Goal: Navigation & Orientation: Find specific page/section

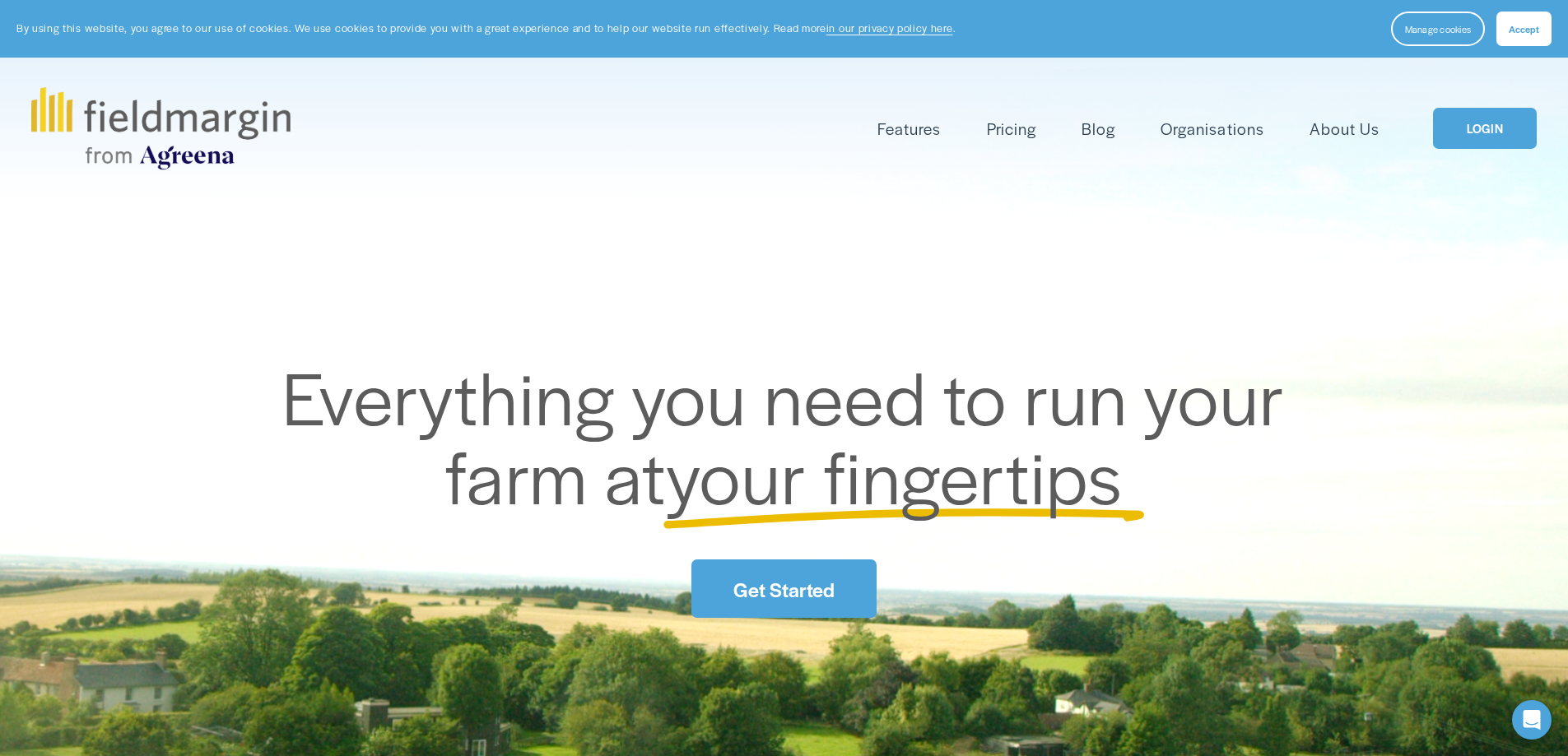
click at [1472, 131] on link "LOGIN" at bounding box center [1484, 128] width 104 height 42
